Goal: Transaction & Acquisition: Download file/media

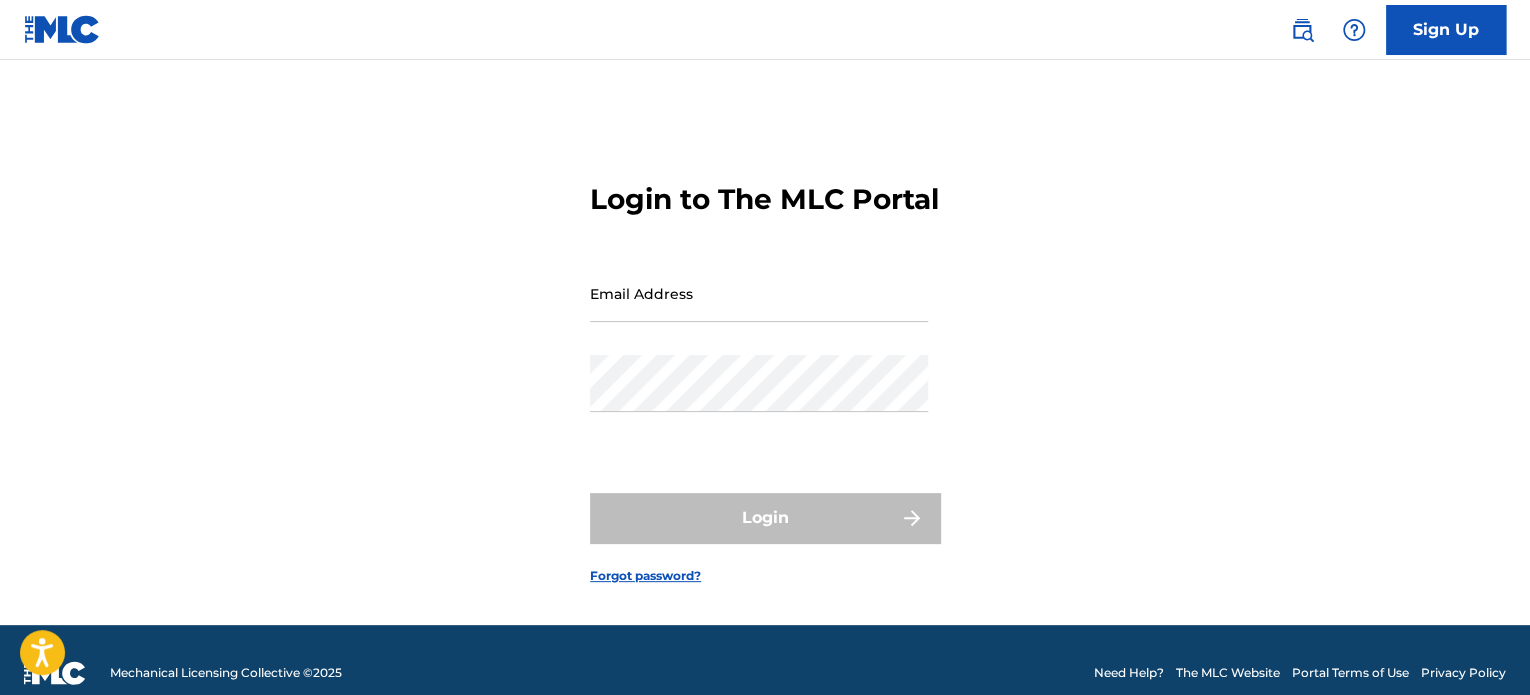
click at [812, 322] on input "Email Address" at bounding box center [759, 293] width 338 height 57
click at [619, 276] on form "Login to The MLC Portal Email Address [EMAIL_ADDRESS][DOMAIN_NAME] Password Log…" at bounding box center [765, 367] width 350 height 515
drag, startPoint x: 800, startPoint y: 327, endPoint x: 466, endPoint y: 298, distance: 335.2
click at [501, 306] on div "Login to The MLC Portal Email Address [EMAIL_ADDRESS][DOMAIN_NAME] Password Log…" at bounding box center [765, 367] width 1400 height 515
paste input "mercadeo"
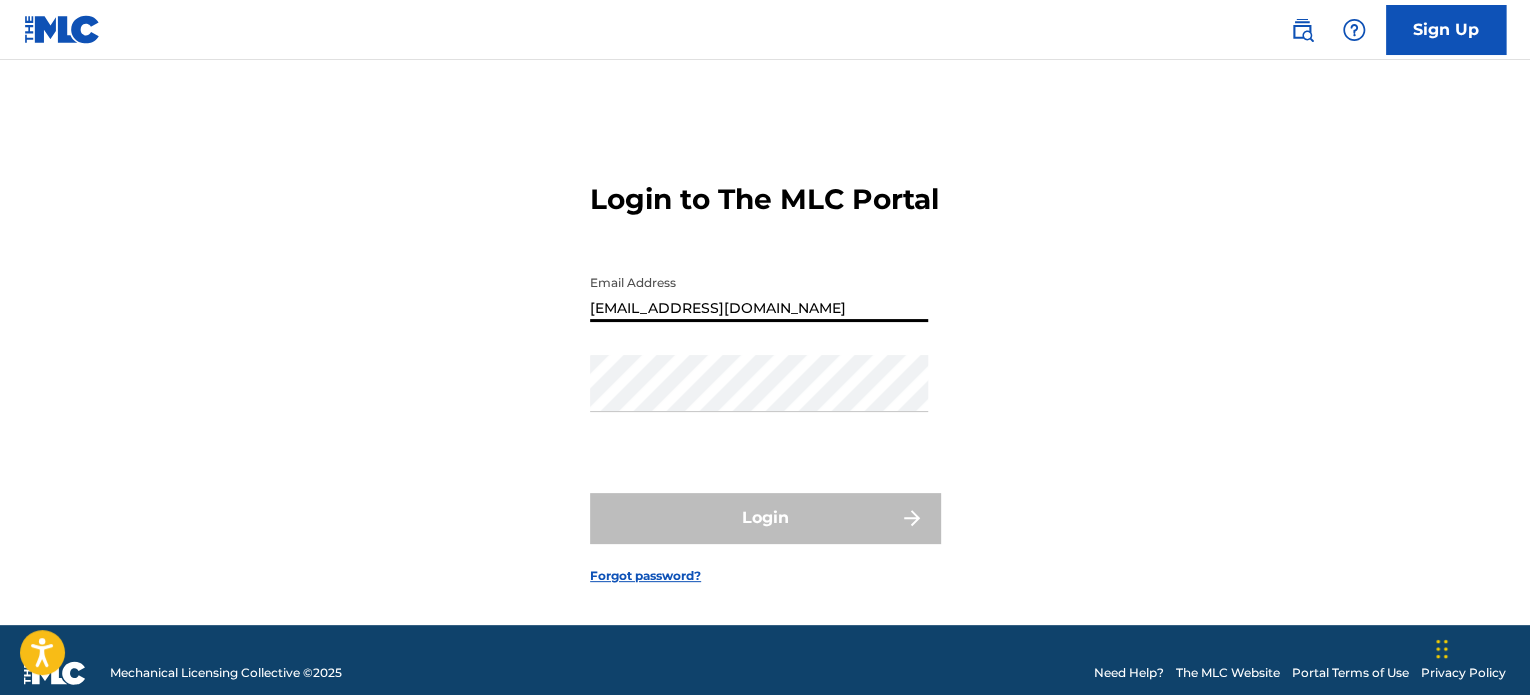
type input "[EMAIL_ADDRESS][DOMAIN_NAME]"
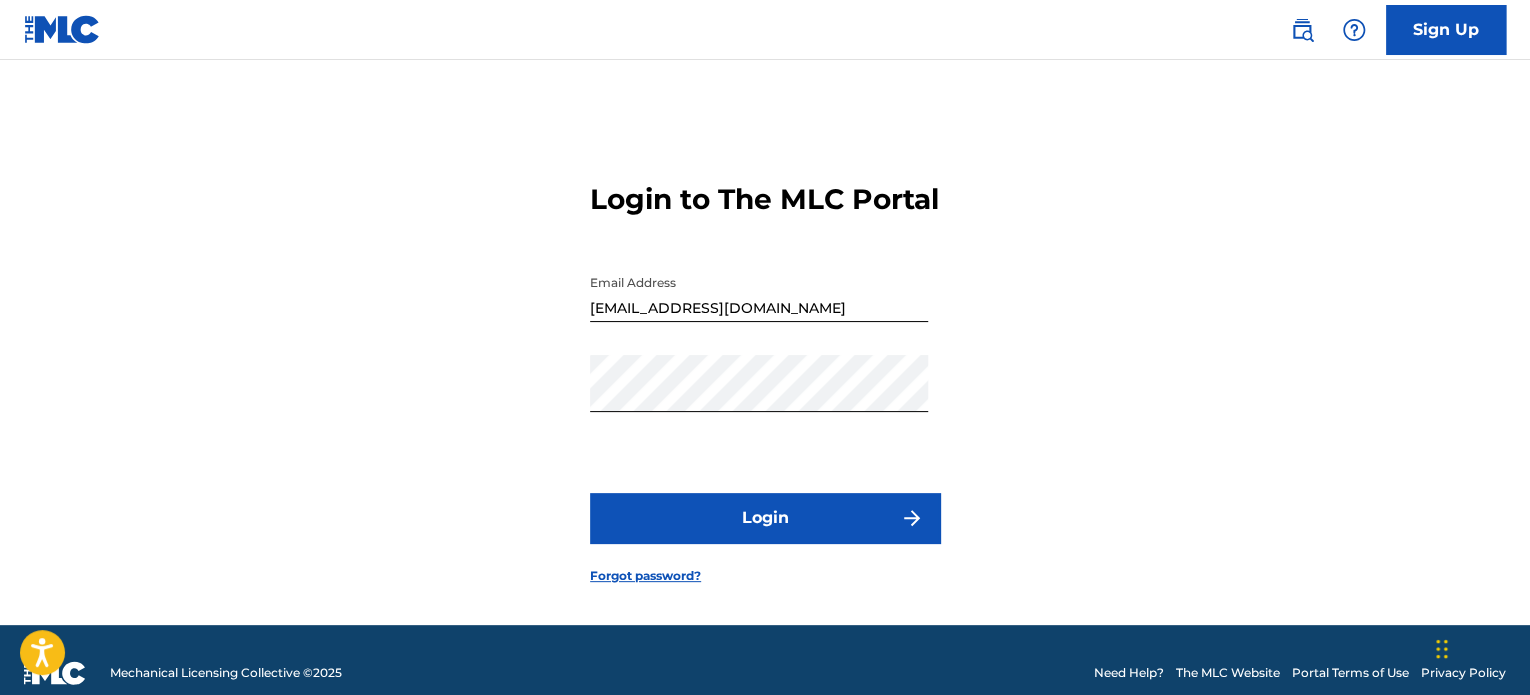
click at [739, 537] on button "Login" at bounding box center [765, 518] width 350 height 50
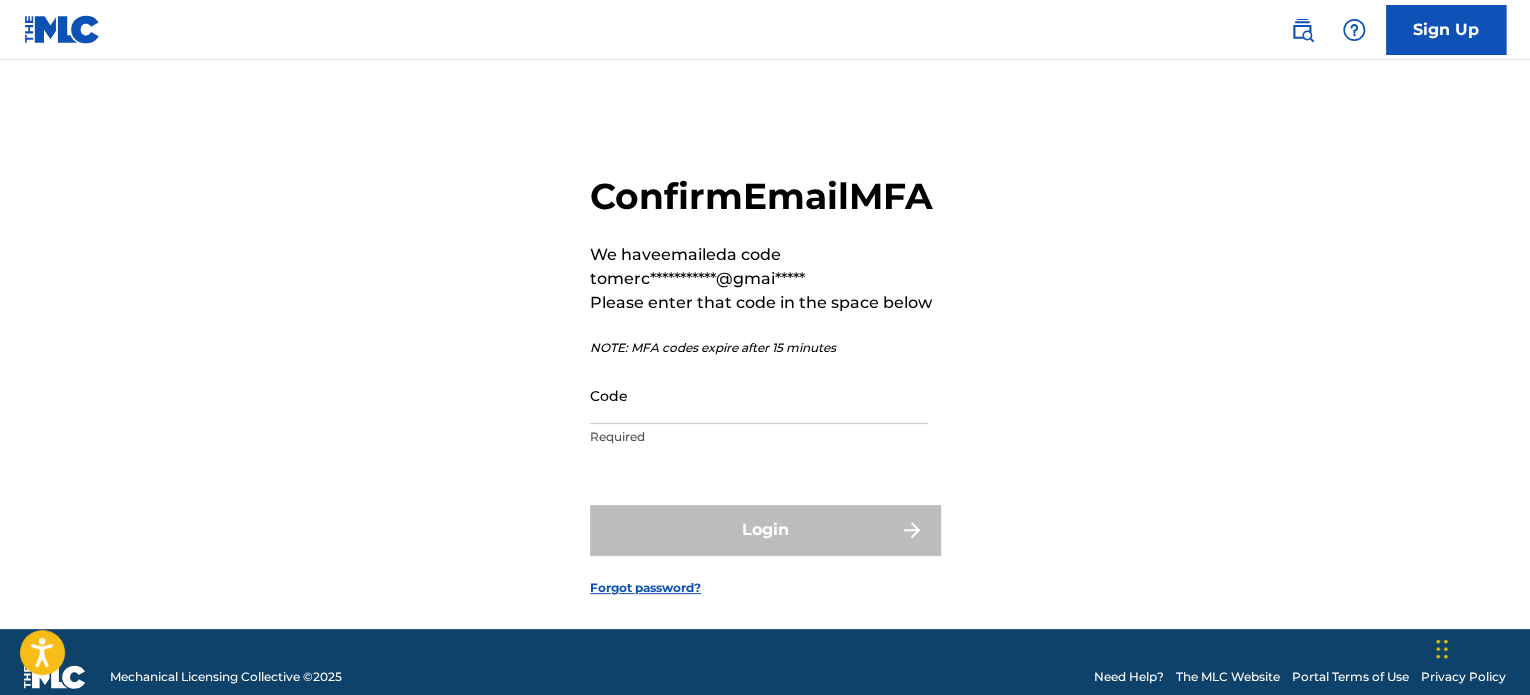
click at [792, 424] on input "Code" at bounding box center [759, 395] width 338 height 57
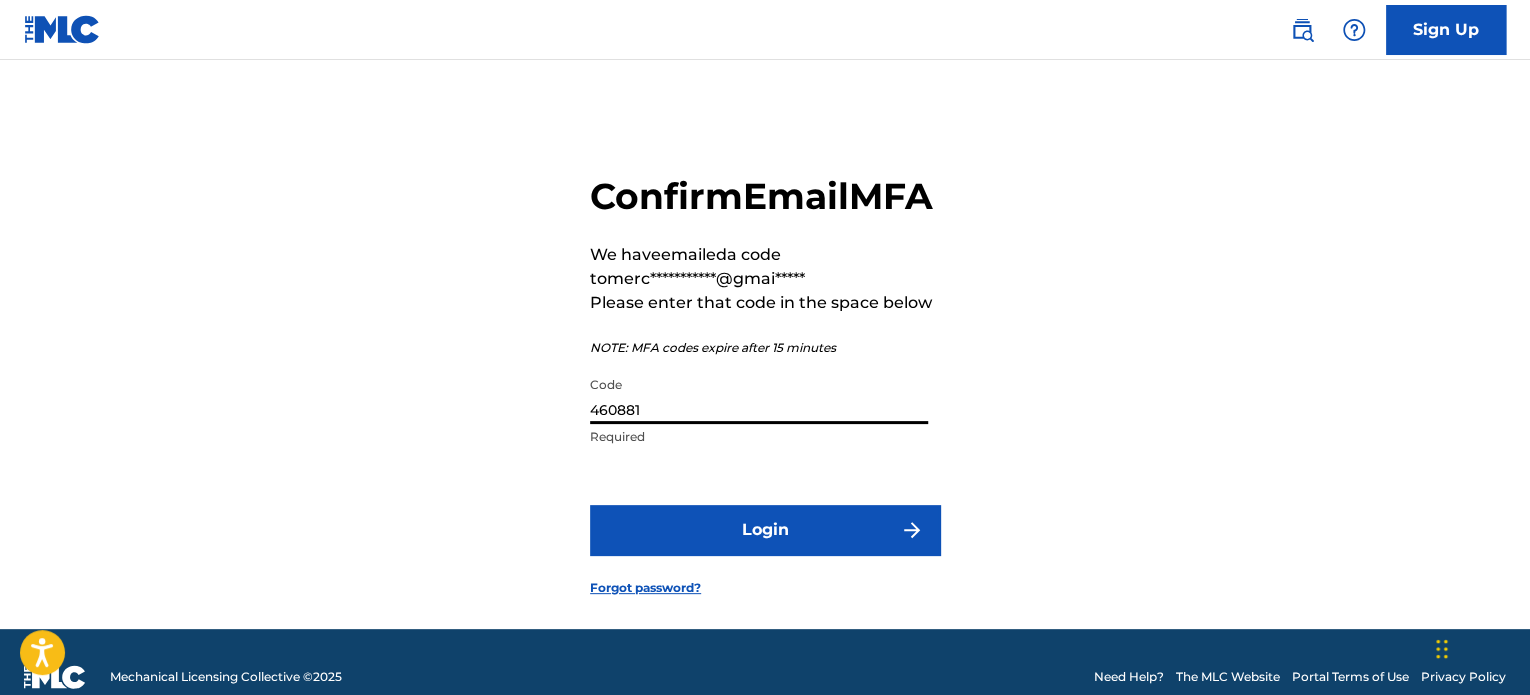
type input "460881"
click at [688, 555] on button "Login" at bounding box center [765, 530] width 350 height 50
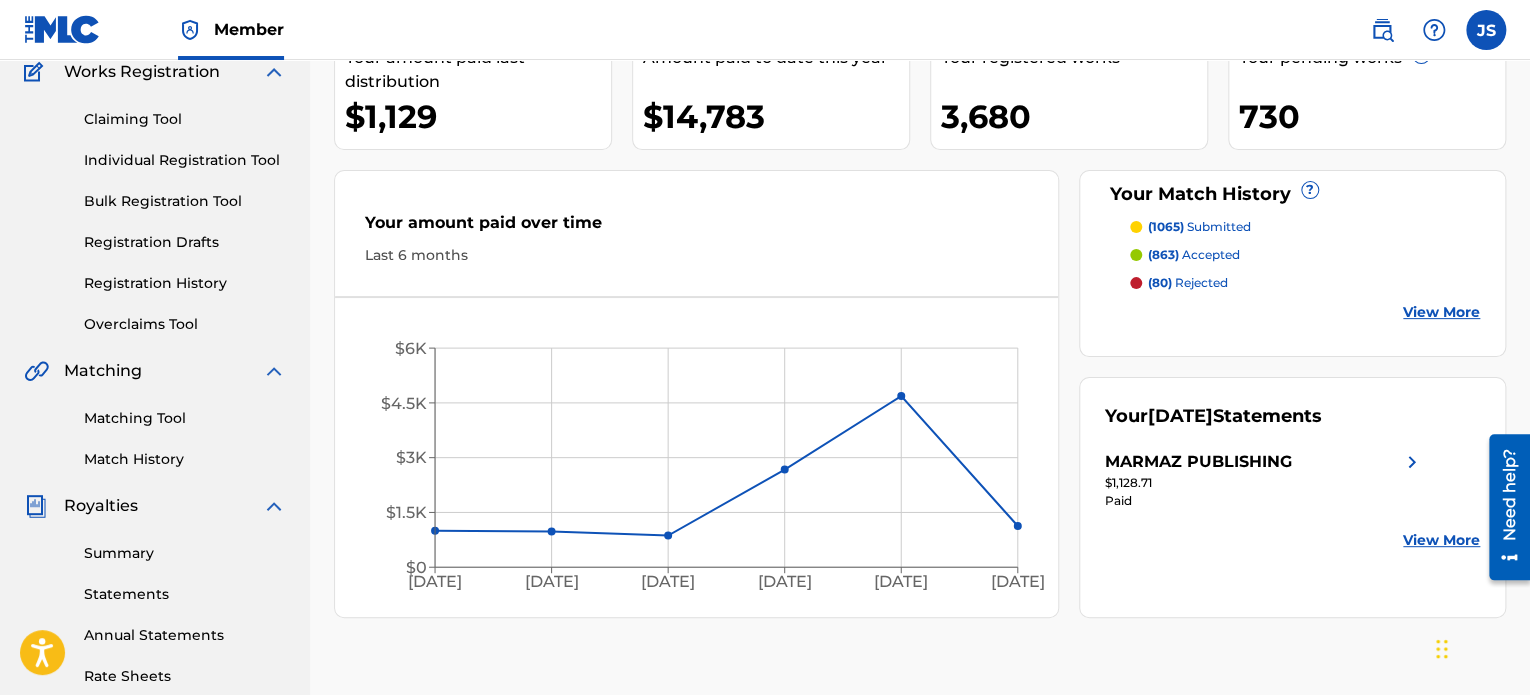
scroll to position [300, 0]
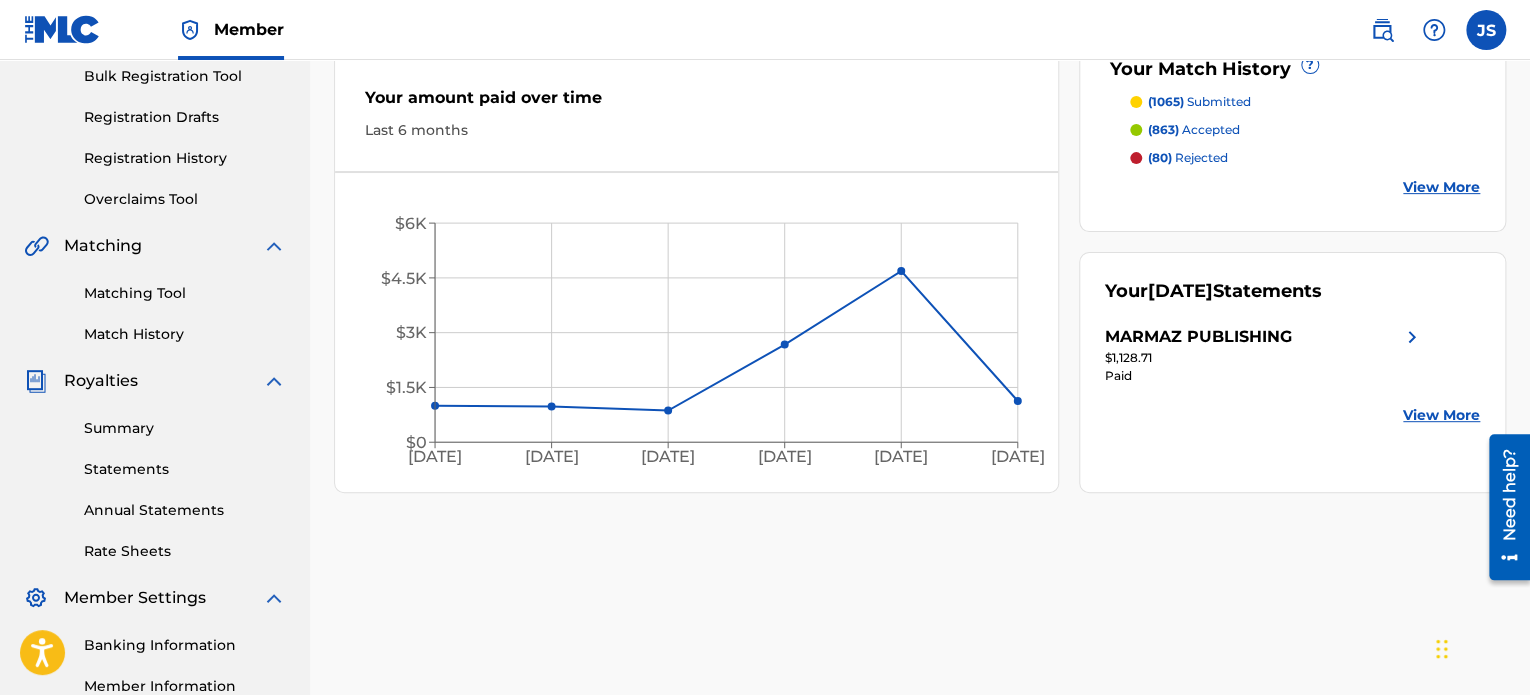
click at [104, 471] on link "Statements" at bounding box center [185, 469] width 202 height 21
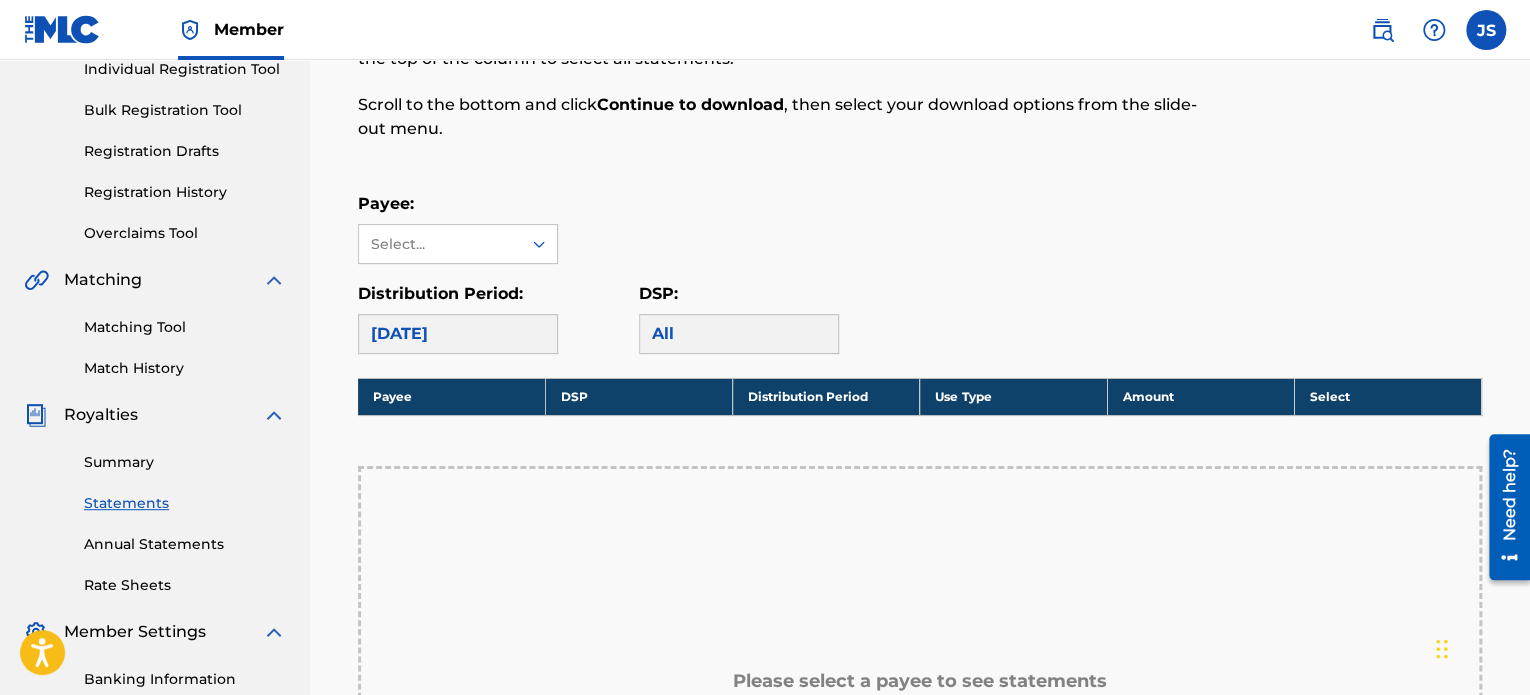
scroll to position [300, 0]
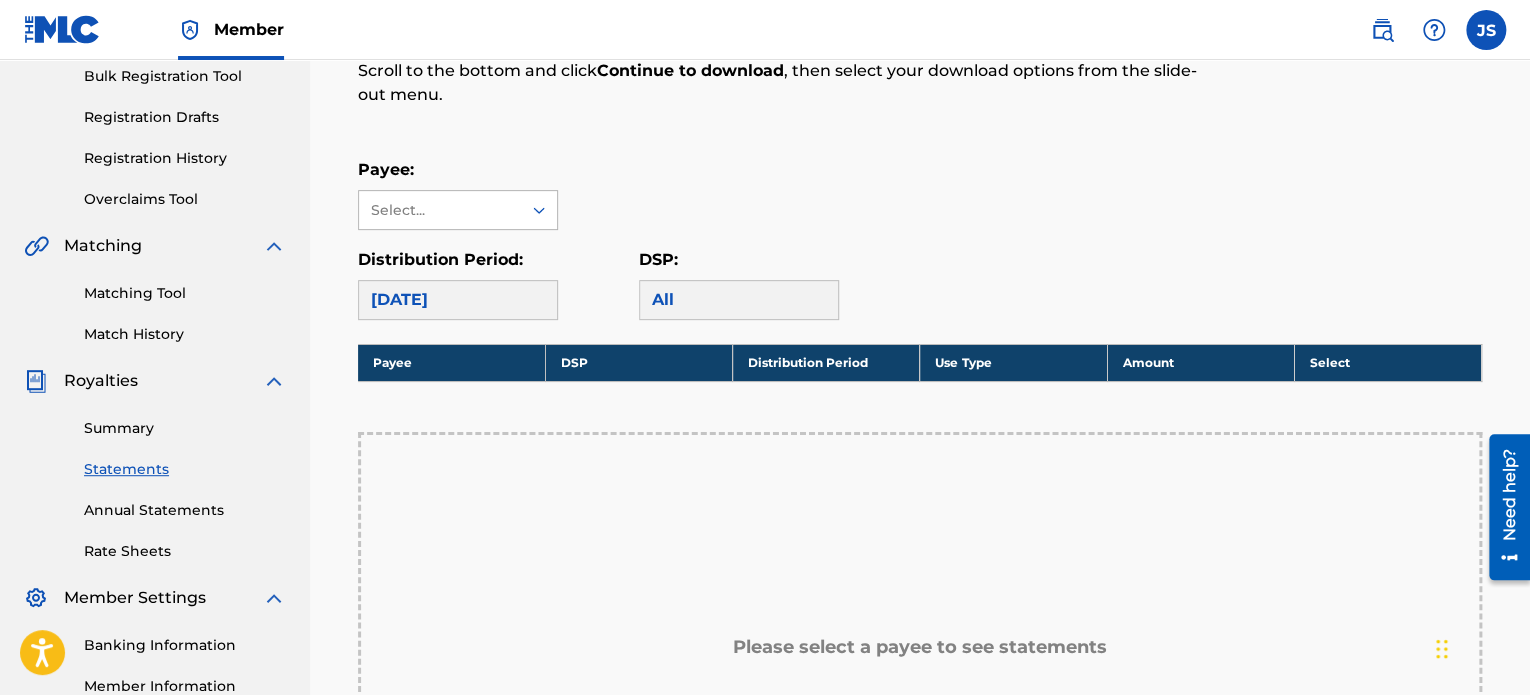
click at [480, 192] on div "Select..." at bounding box center [440, 210] width 162 height 38
click at [471, 262] on div "MARMAZ PUBLISHING" at bounding box center [458, 267] width 198 height 74
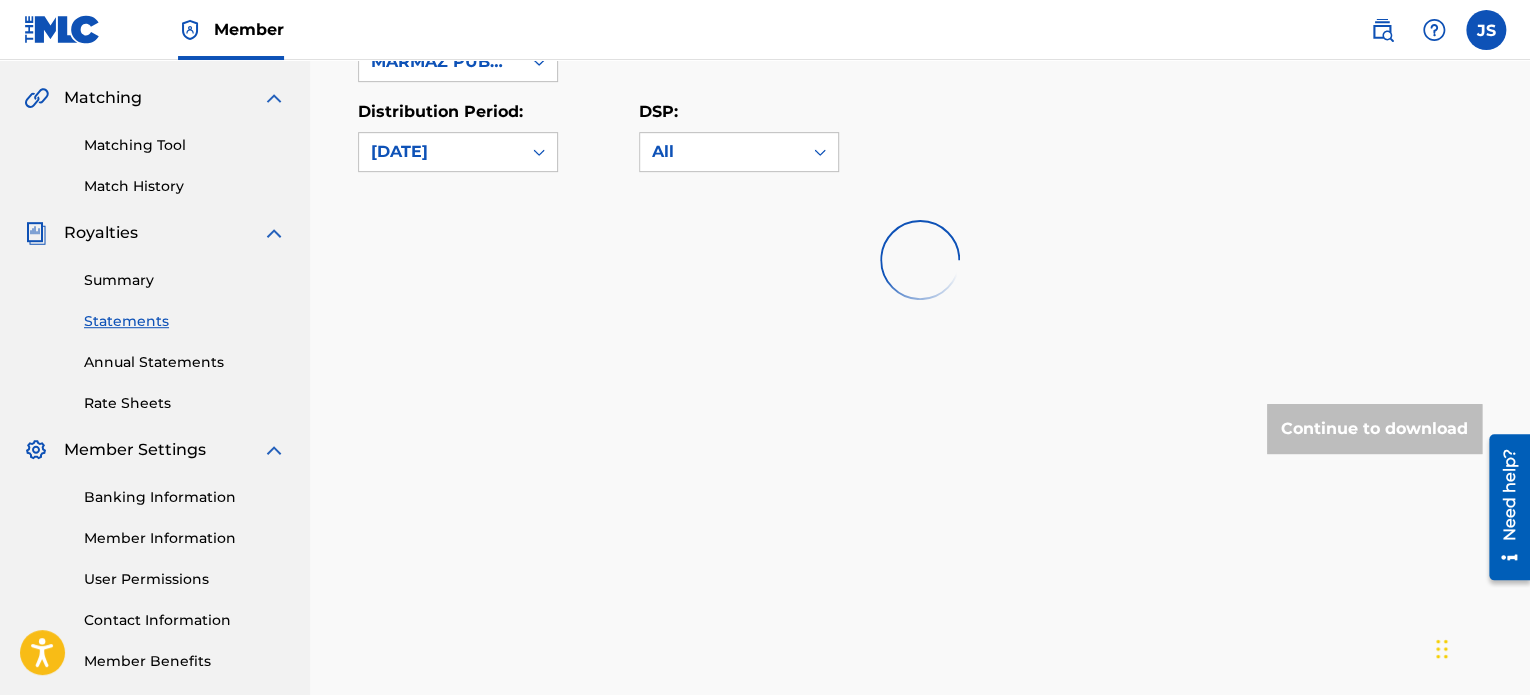
scroll to position [344, 0]
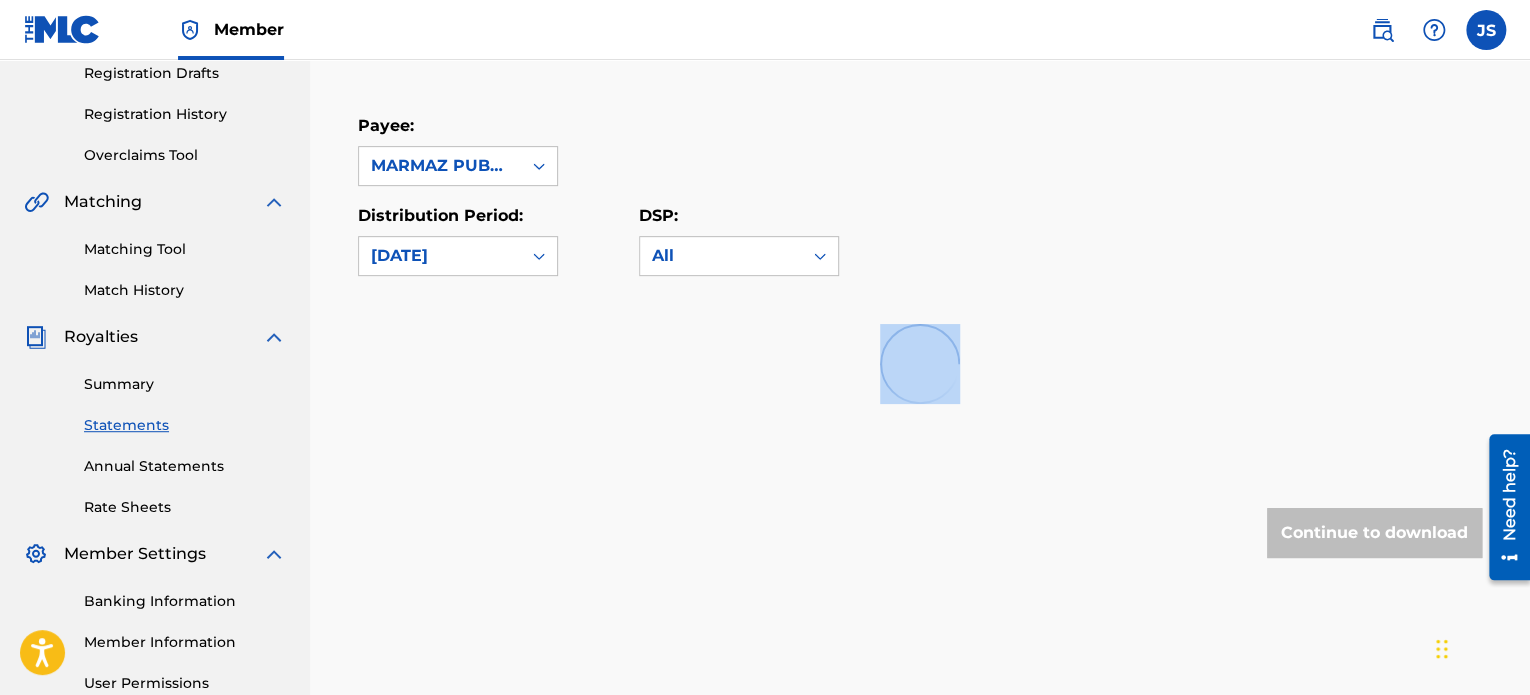
click at [1110, 403] on div at bounding box center [920, 364] width 1124 height 128
click at [988, 364] on div at bounding box center [920, 364] width 1124 height 128
click at [1169, 359] on div at bounding box center [920, 364] width 1124 height 128
click at [733, 263] on div "All" at bounding box center [721, 256] width 138 height 24
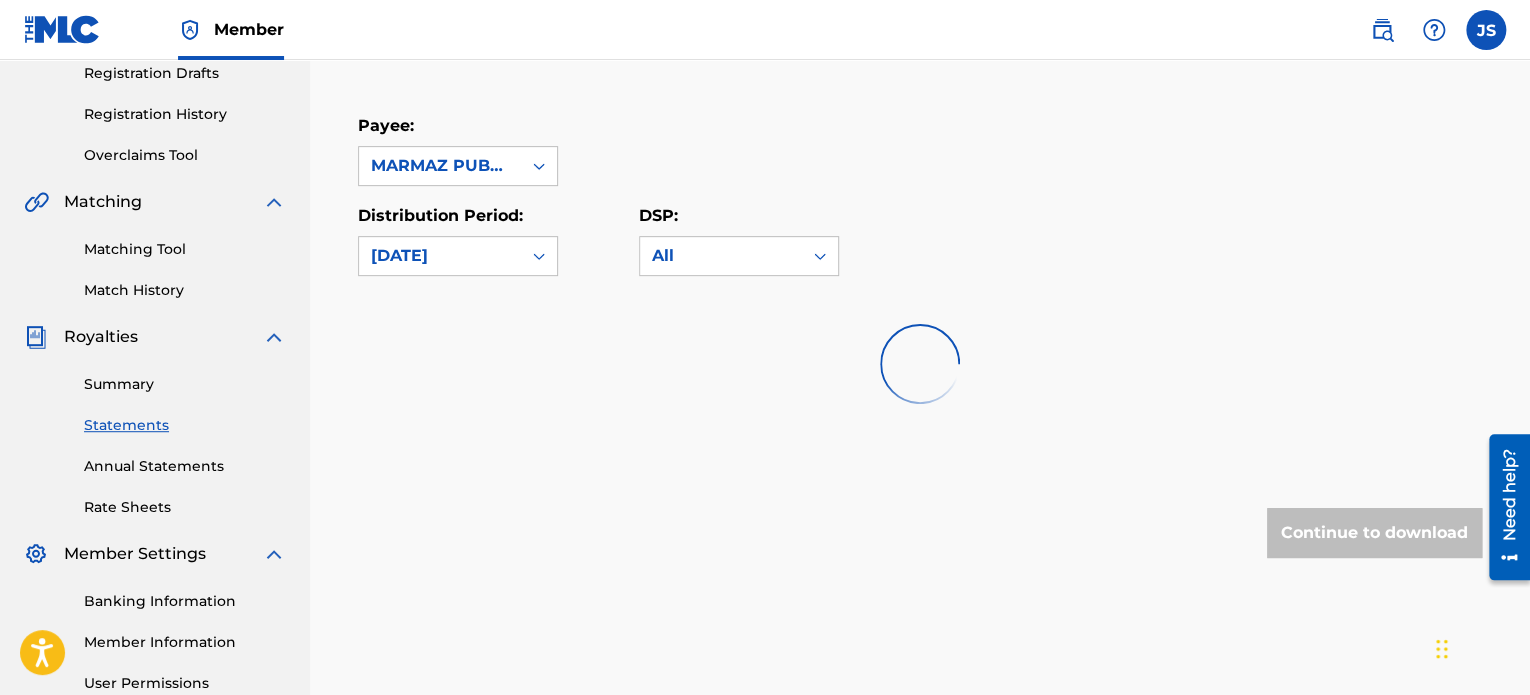
click at [146, 395] on div "Summary Statements Annual Statements Rate Sheets" at bounding box center [155, 433] width 262 height 169
click at [92, 379] on link "Summary" at bounding box center [185, 384] width 202 height 21
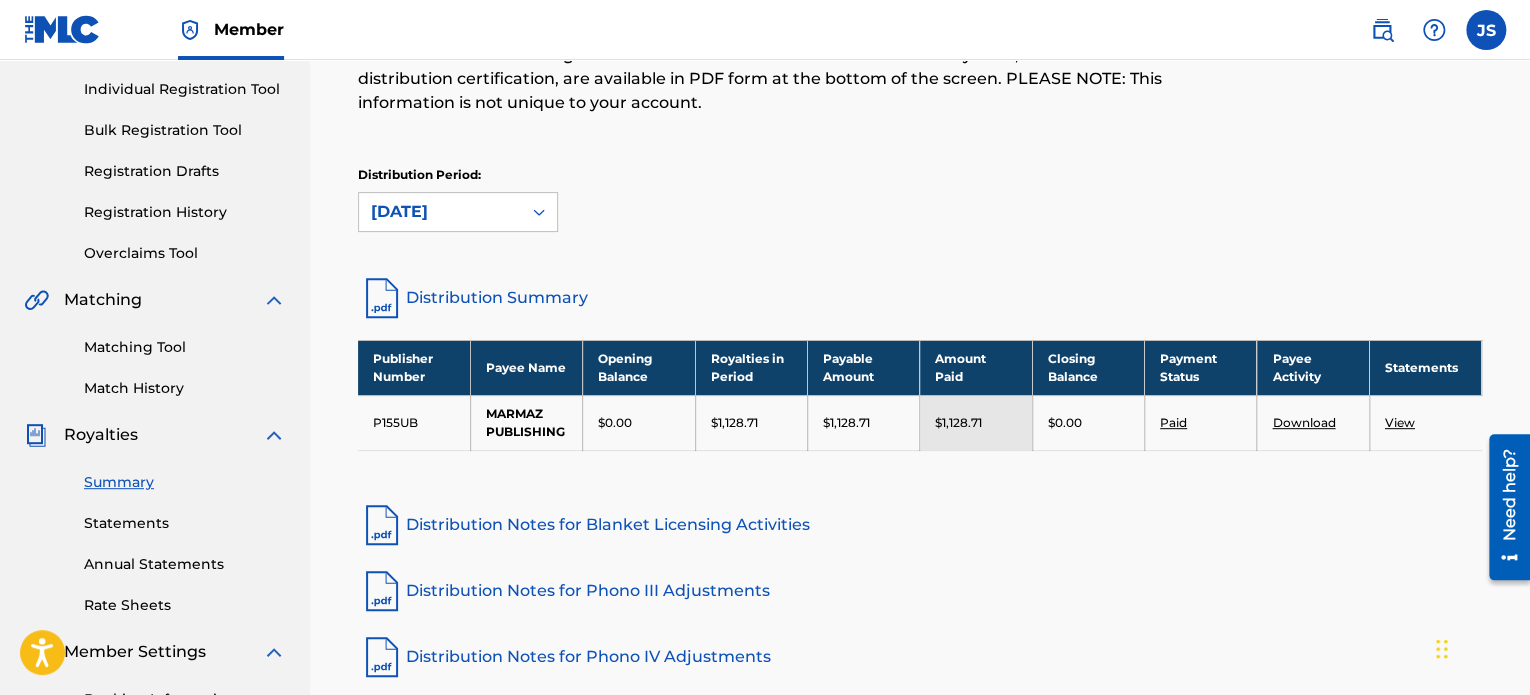
scroll to position [400, 0]
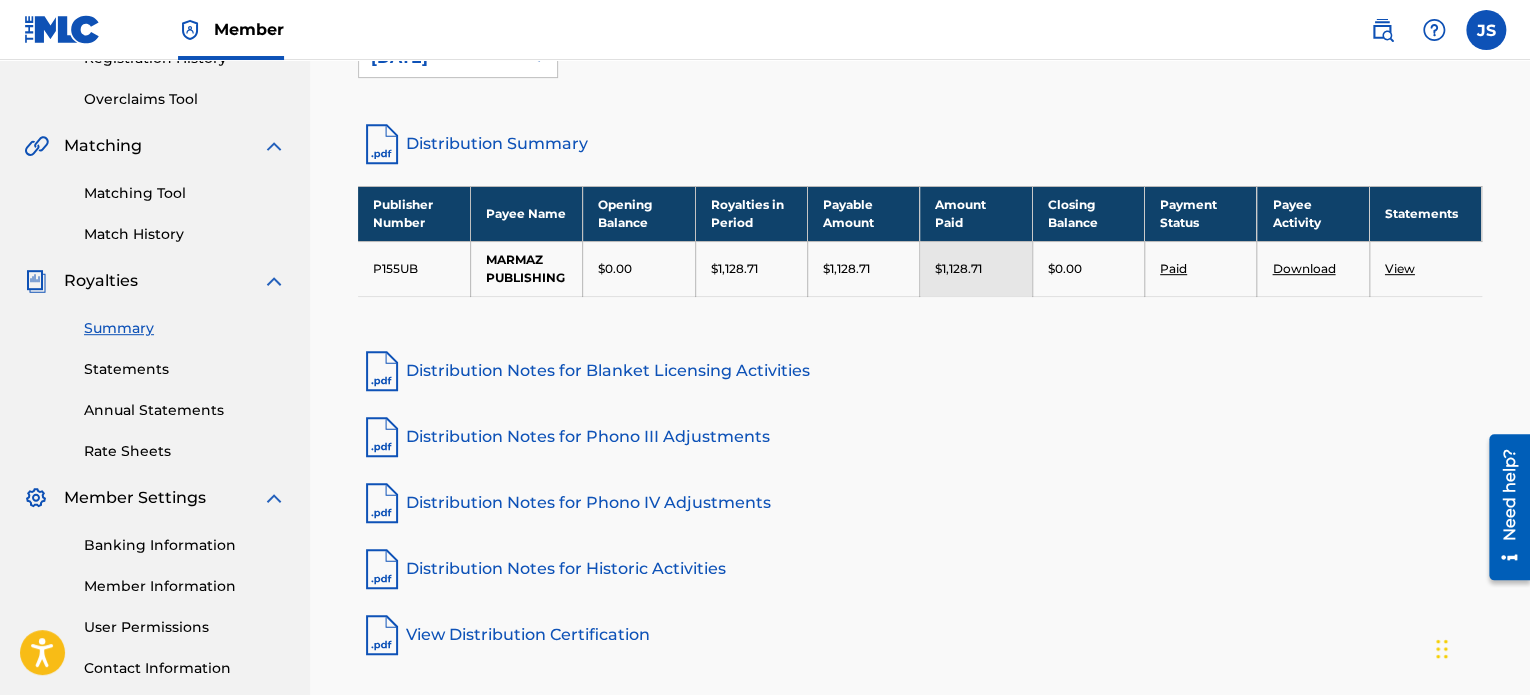
click at [123, 354] on div "Summary Statements Annual Statements Rate Sheets" at bounding box center [155, 377] width 262 height 169
click at [136, 371] on link "Statements" at bounding box center [185, 369] width 202 height 21
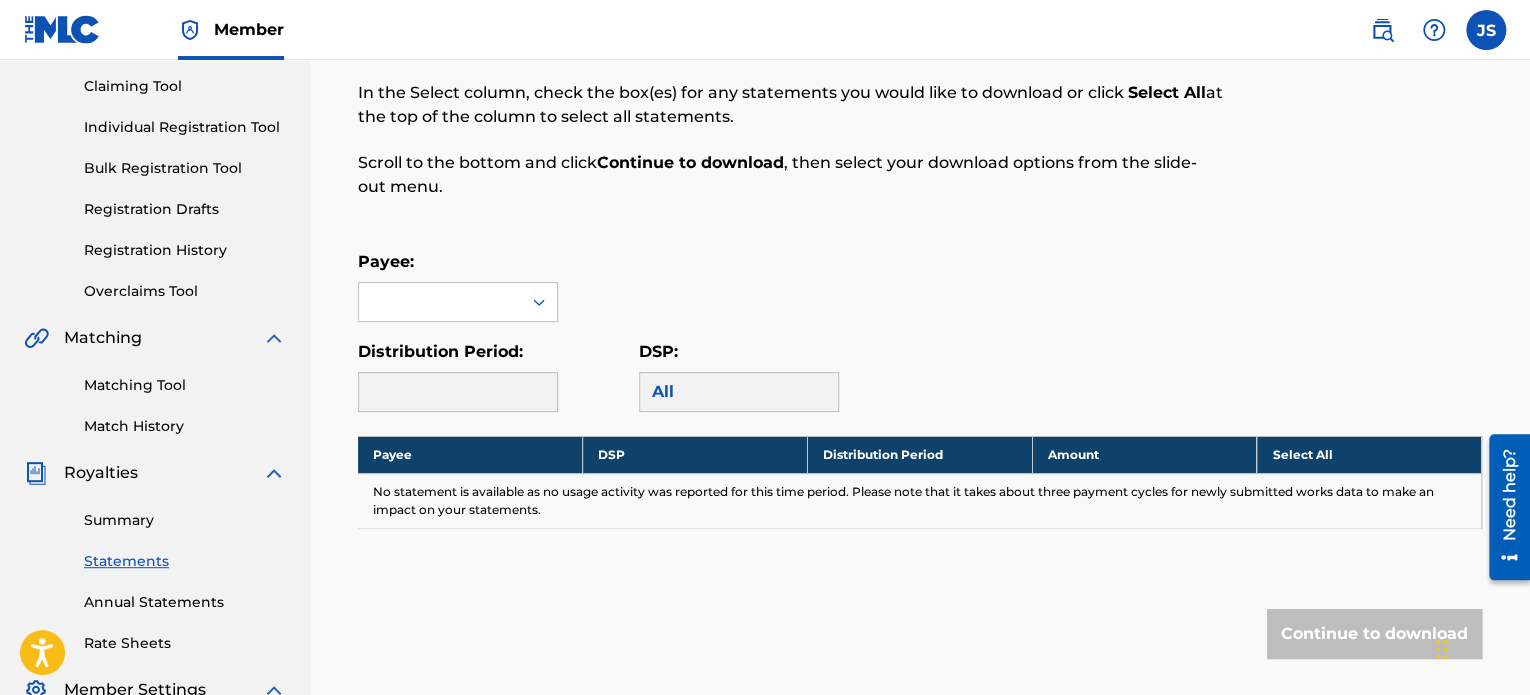
scroll to position [200, 0]
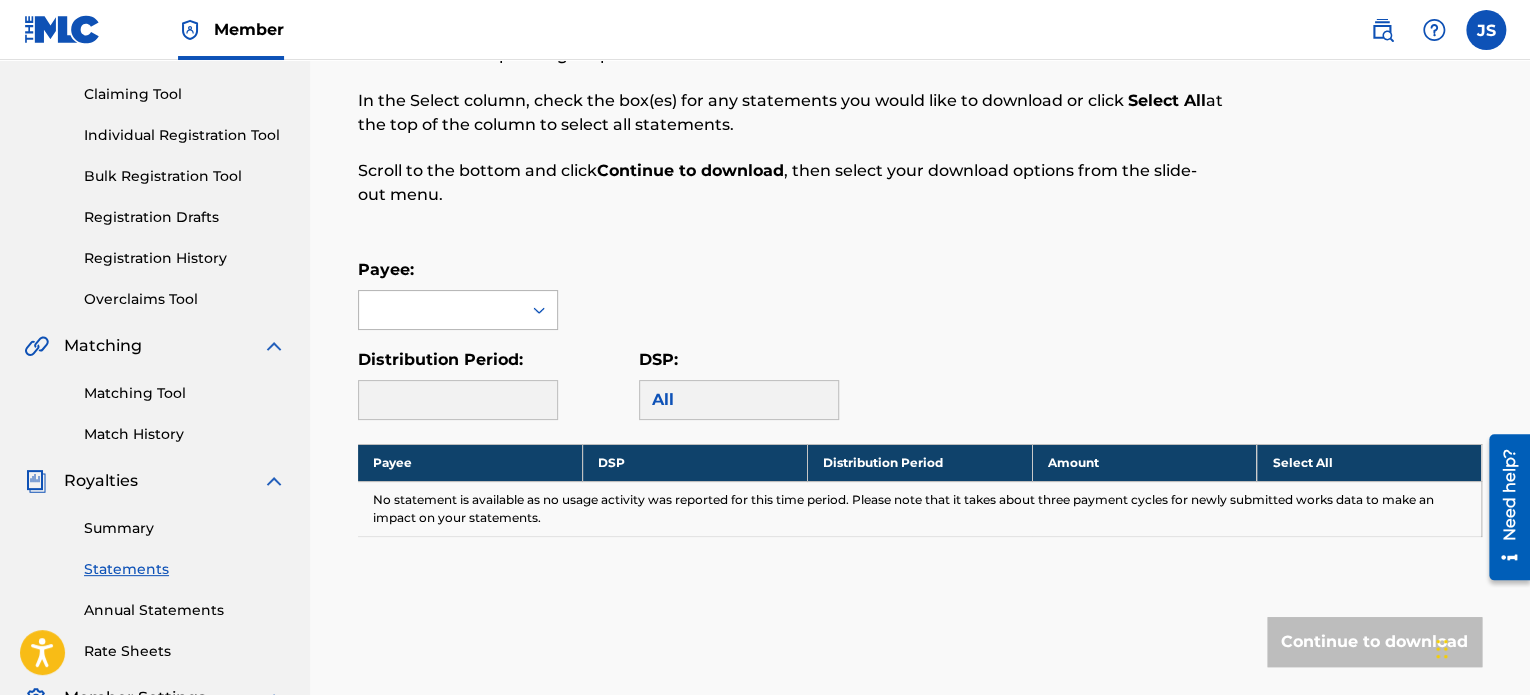
click at [477, 302] on div at bounding box center [440, 310] width 162 height 38
click at [428, 366] on div "MARMAZ PUBLISHING" at bounding box center [458, 367] width 198 height 74
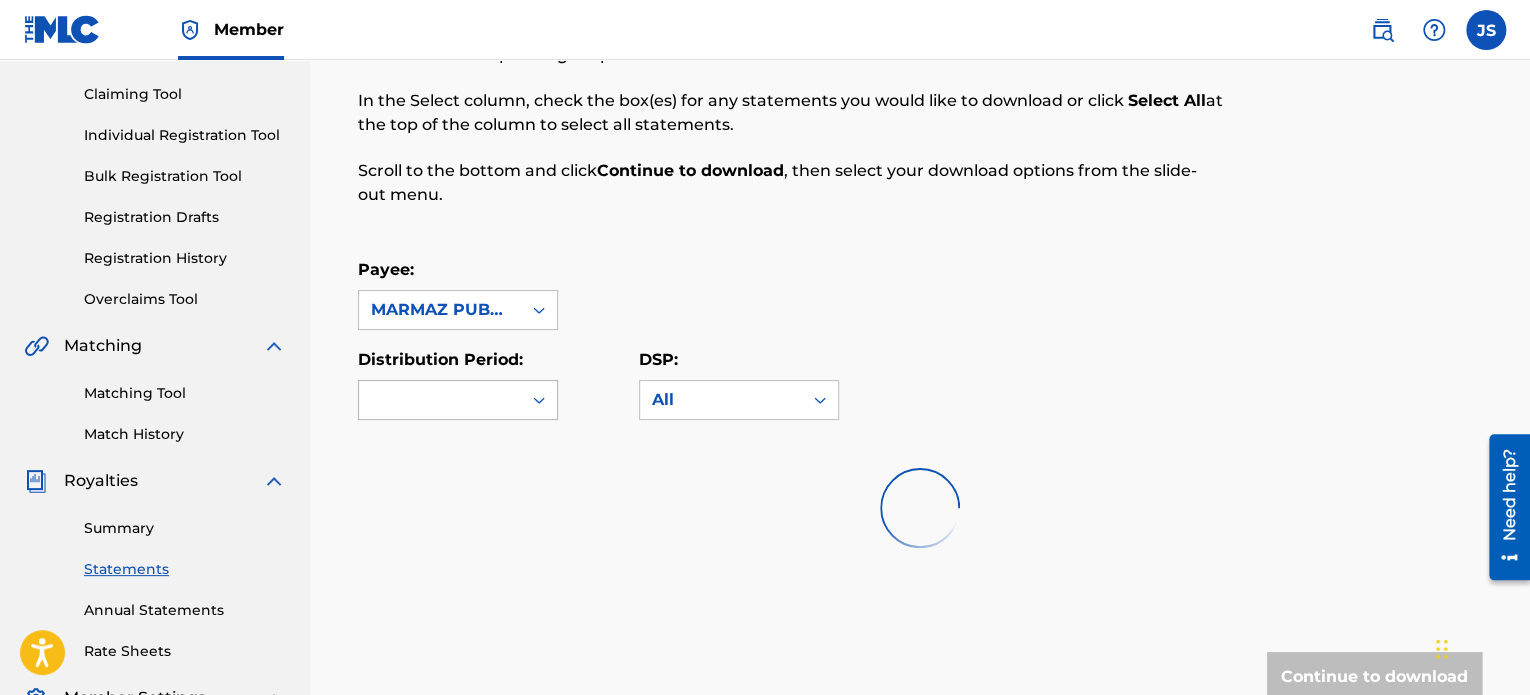
click at [526, 396] on div at bounding box center [539, 400] width 36 height 36
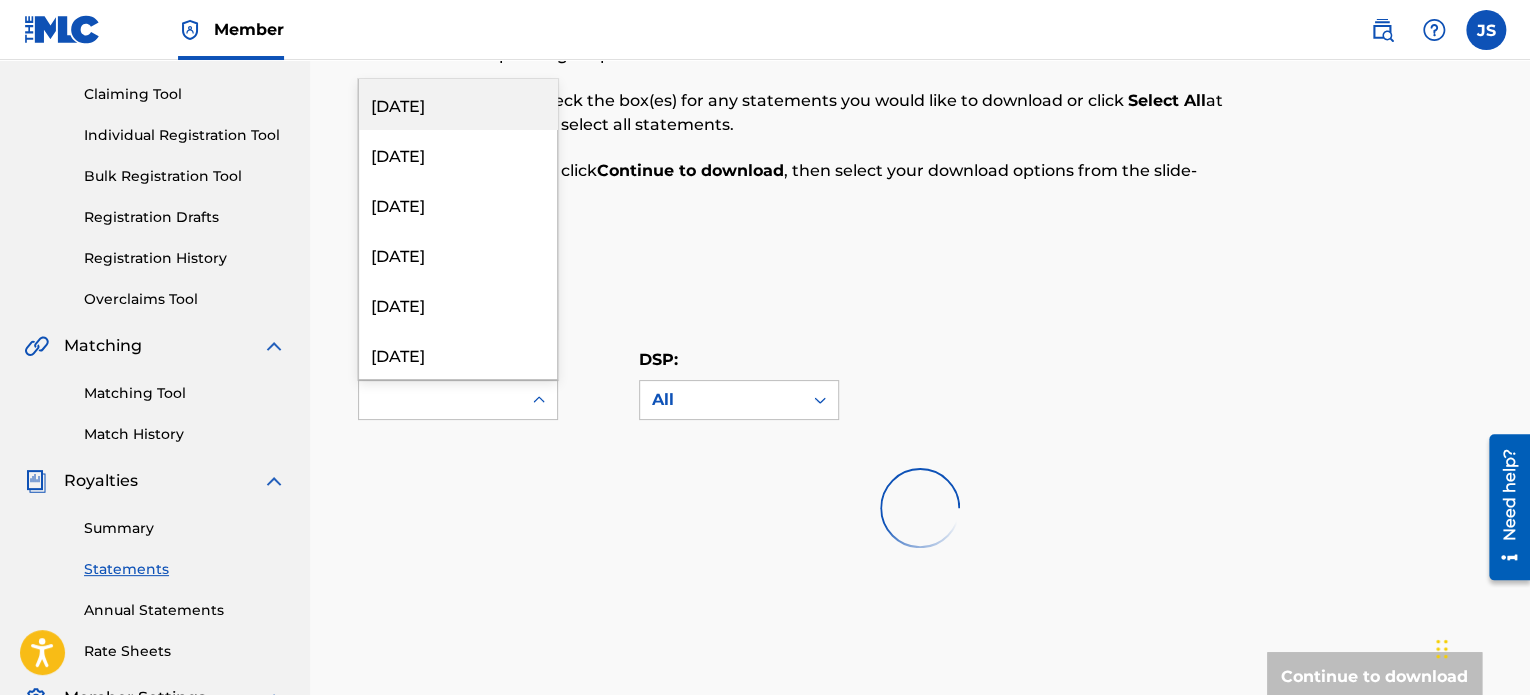
click at [429, 104] on div "[DATE]" at bounding box center [458, 104] width 198 height 50
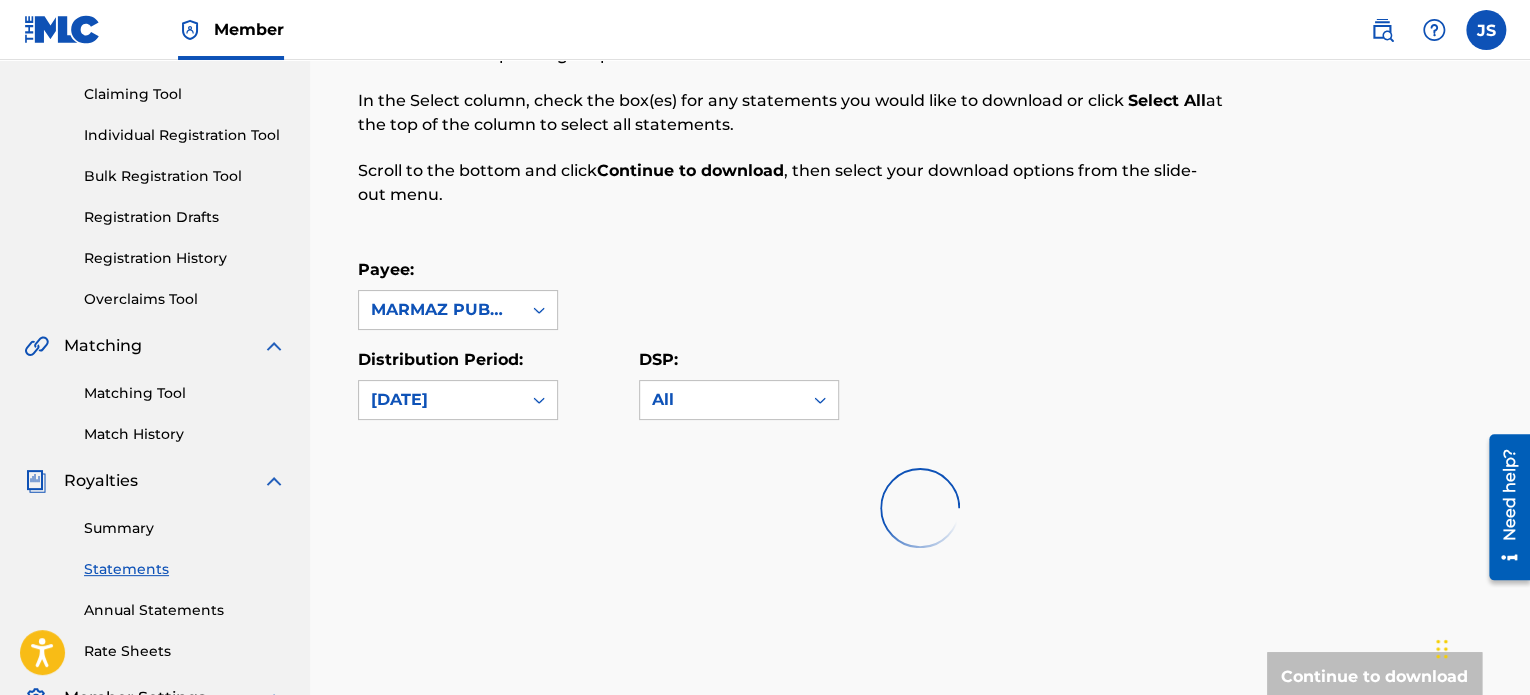
click at [873, 513] on div at bounding box center [920, 508] width 1124 height 128
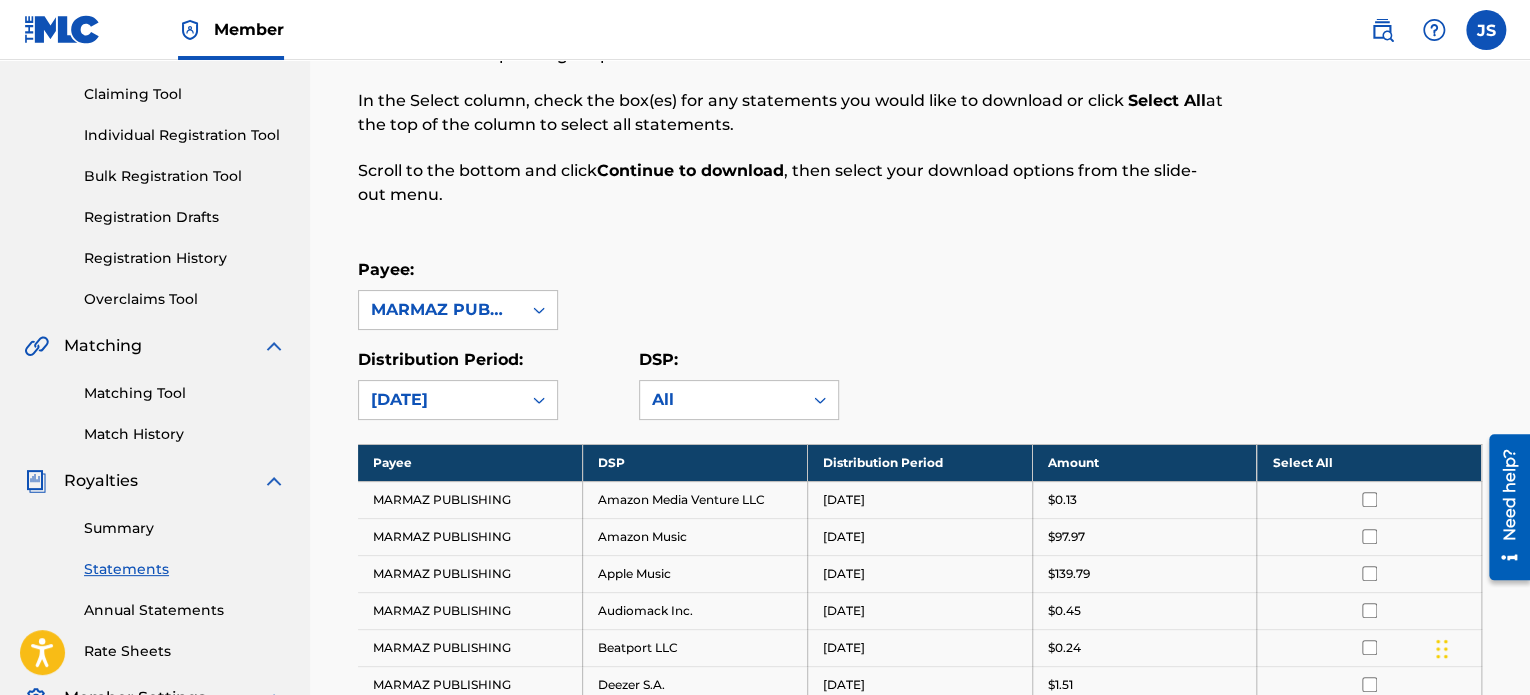
click at [1344, 471] on th "Select All" at bounding box center [1369, 462] width 225 height 37
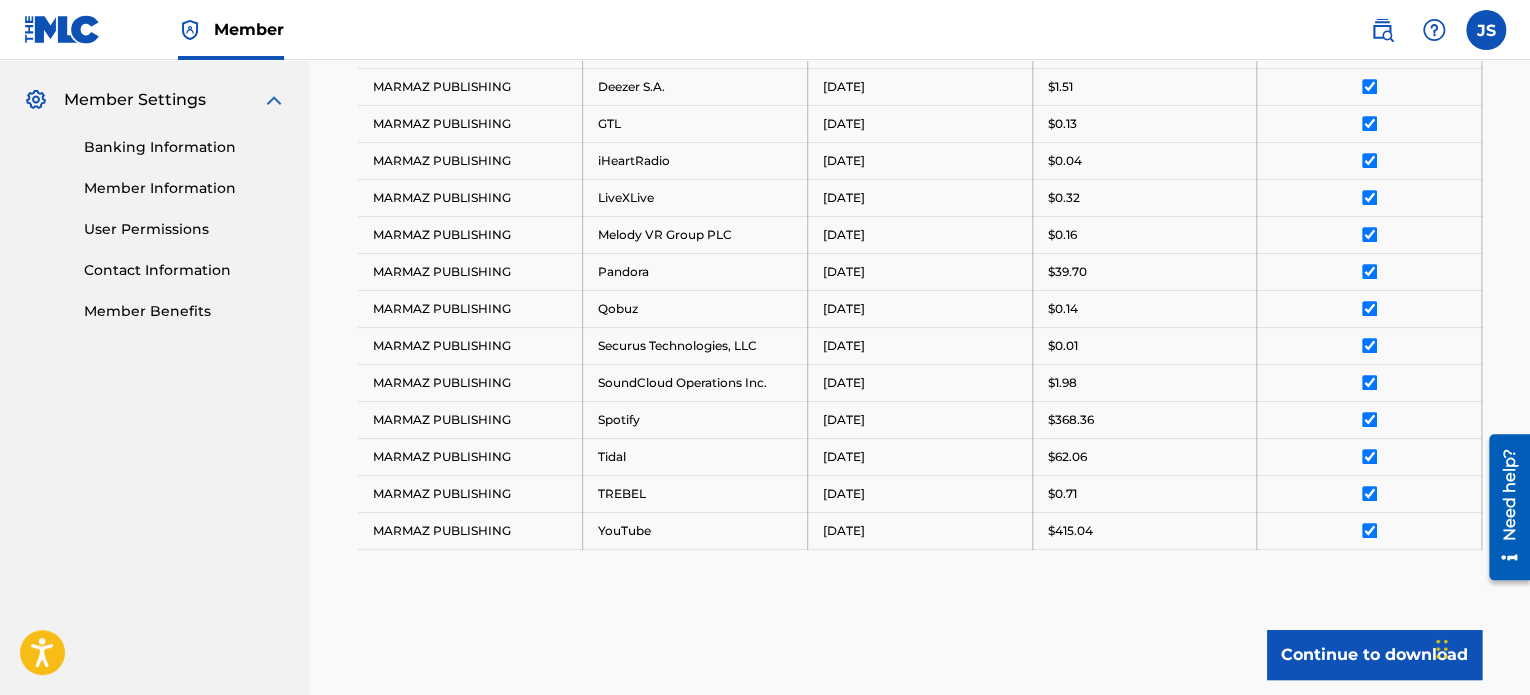
scroll to position [800, 0]
click at [1296, 649] on button "Continue to download" at bounding box center [1374, 653] width 215 height 50
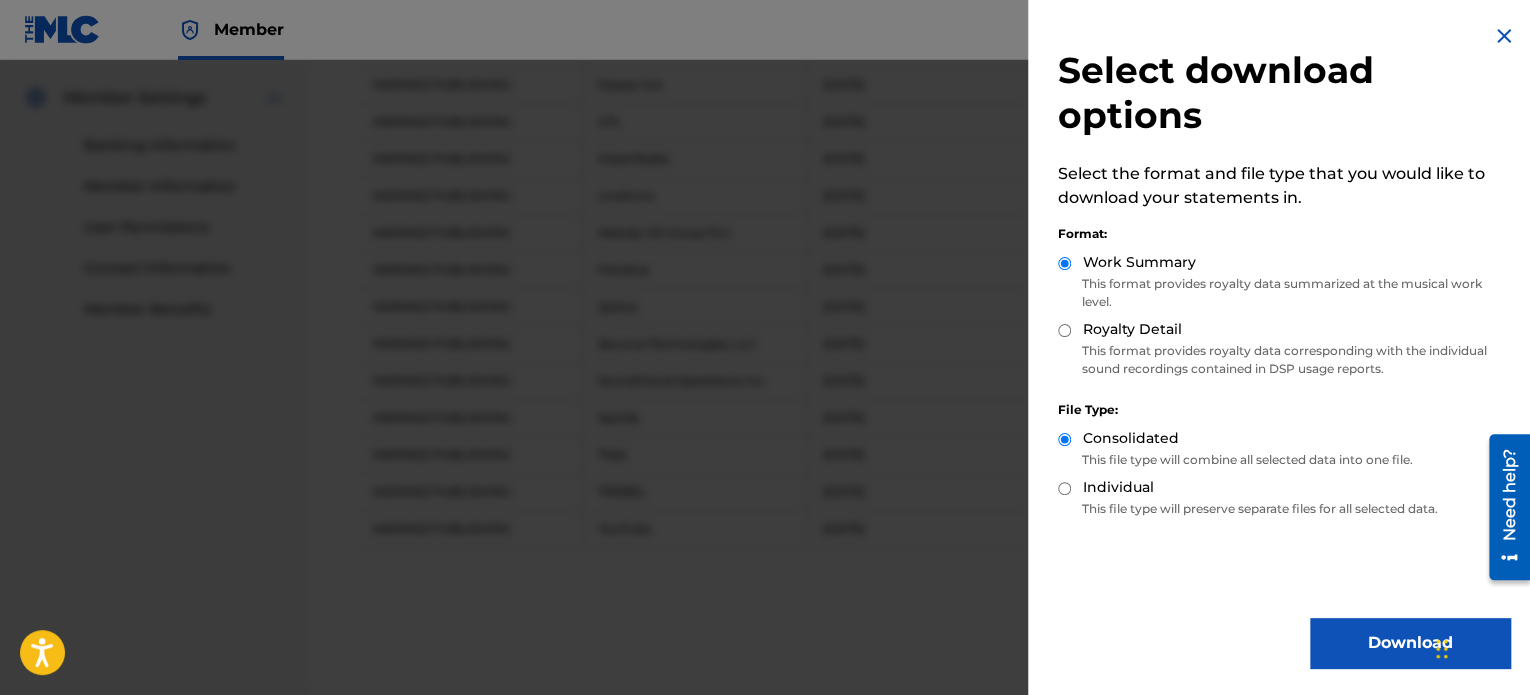
click at [1361, 633] on button "Download" at bounding box center [1410, 643] width 200 height 50
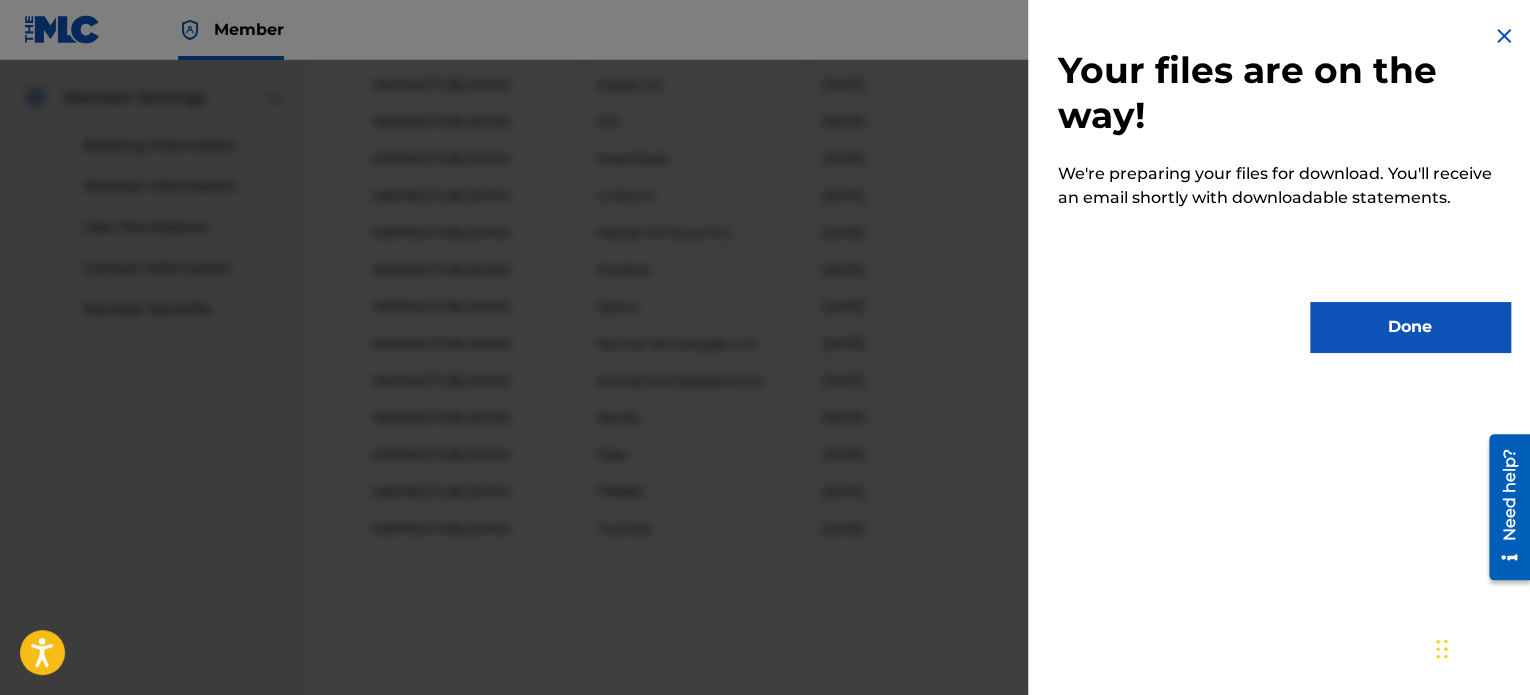
click at [1367, 336] on button "Done" at bounding box center [1410, 327] width 200 height 50
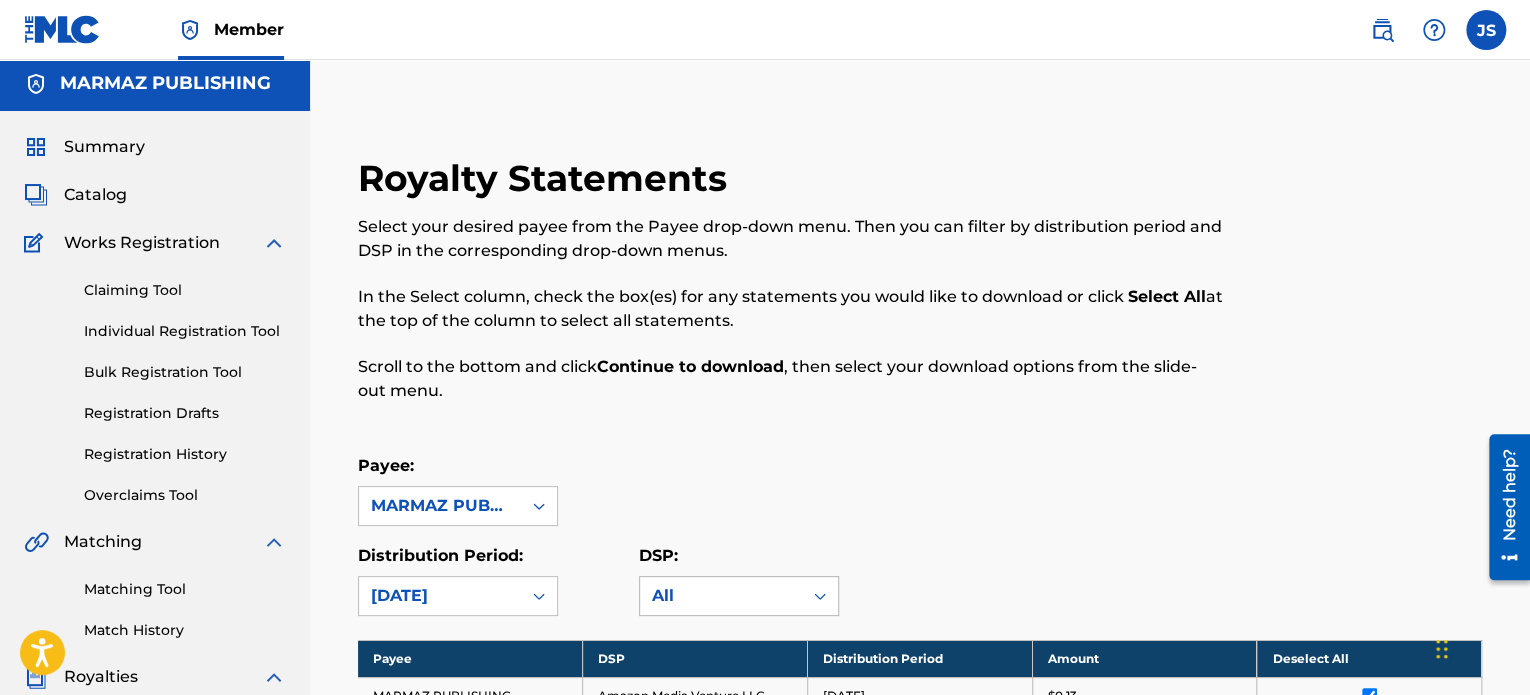
scroll to position [0, 0]
